Goal: Task Accomplishment & Management: Manage account settings

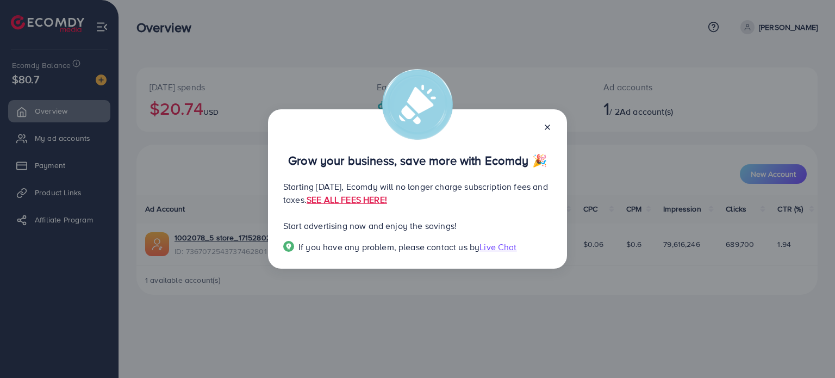
click at [569, 293] on div "Grow your business, save more with Ecomdy 🎉 Starting September 29, 2025, Ecomdy…" at bounding box center [417, 189] width 835 height 378
drag, startPoint x: 548, startPoint y: 126, endPoint x: 536, endPoint y: 128, distance: 12.7
click at [547, 127] on line at bounding box center [547, 127] width 4 height 4
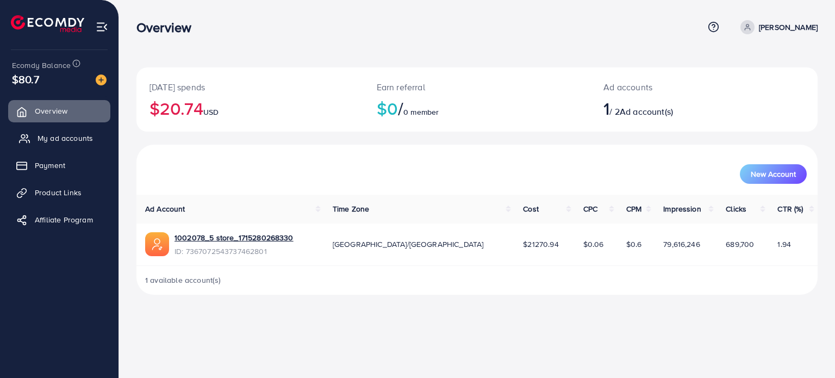
click at [70, 139] on span "My ad accounts" at bounding box center [65, 138] width 55 height 11
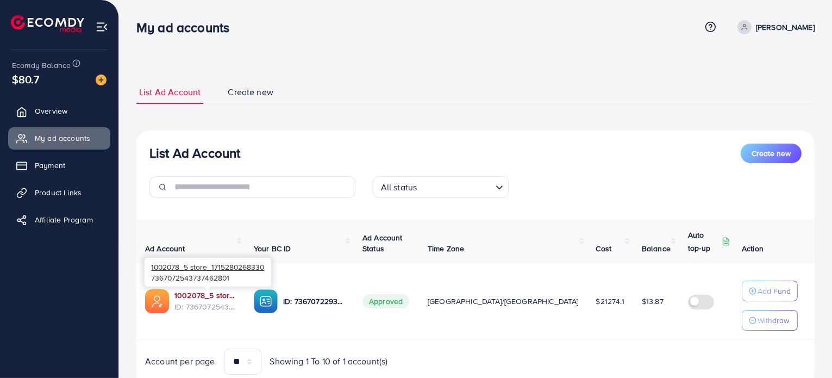
click at [224, 294] on link "1002078_5 store_1715280268330" at bounding box center [206, 295] width 62 height 11
